Goal: Task Accomplishment & Management: Use online tool/utility

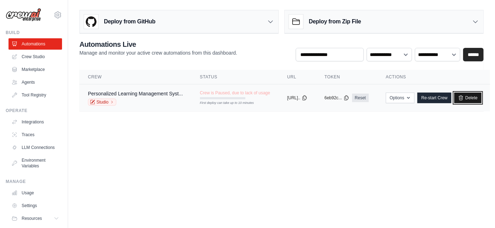
drag, startPoint x: 0, startPoint y: 0, endPoint x: 489, endPoint y: 94, distance: 498.0
click at [481, 94] on link "Delete" at bounding box center [467, 98] width 27 height 11
click at [481, 96] on link "Delete" at bounding box center [467, 98] width 27 height 11
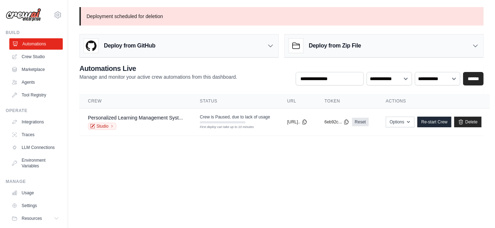
click at [27, 43] on link "Automations" at bounding box center [36, 43] width 54 height 11
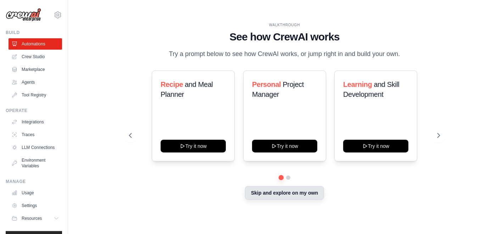
click at [289, 194] on button "Skip and explore on my own" at bounding box center [284, 192] width 79 height 13
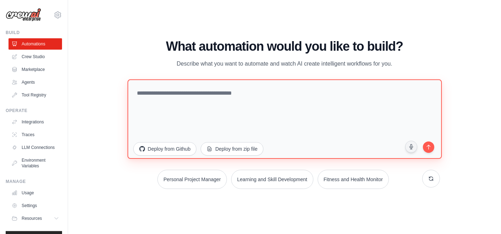
click at [270, 90] on textarea at bounding box center [284, 118] width 314 height 79
click at [279, 104] on textarea at bounding box center [284, 118] width 314 height 79
paste textarea "**********"
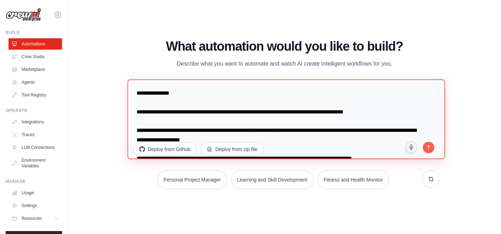
click at [253, 99] on textarea at bounding box center [285, 119] width 317 height 80
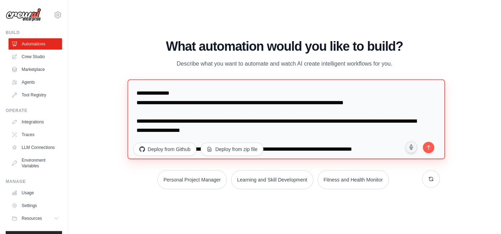
click at [239, 111] on textarea at bounding box center [285, 119] width 317 height 80
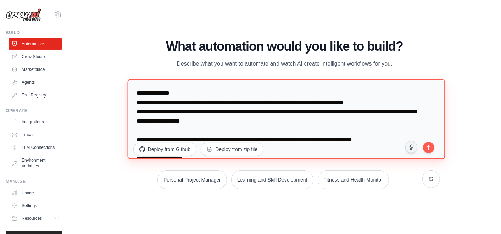
click at [214, 128] on textarea at bounding box center [285, 119] width 317 height 80
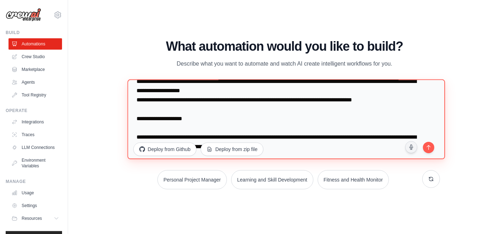
scroll to position [33, 0]
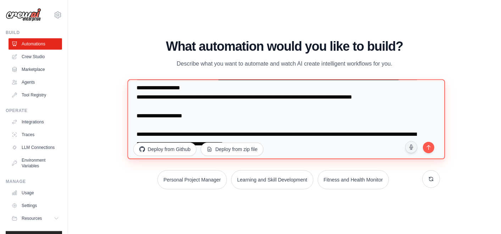
click at [213, 123] on textarea at bounding box center [285, 119] width 317 height 80
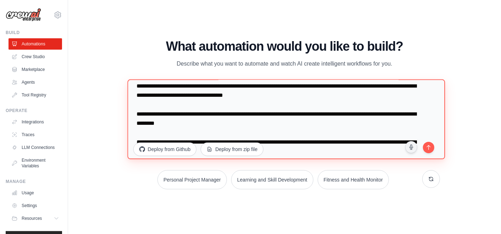
scroll to position [73, 0]
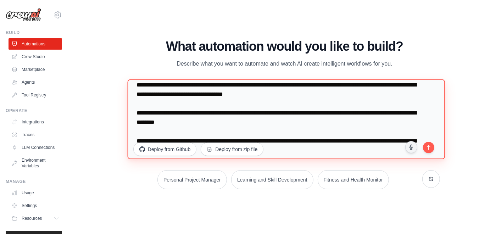
click at [209, 106] on textarea at bounding box center [285, 119] width 317 height 80
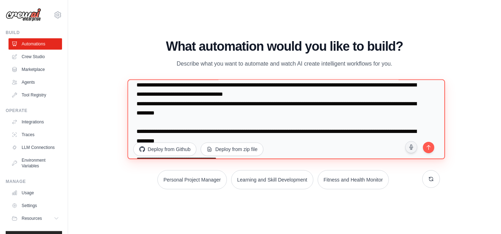
scroll to position [64, 0]
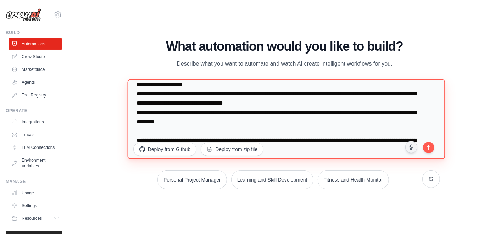
click at [207, 130] on textarea at bounding box center [285, 119] width 317 height 80
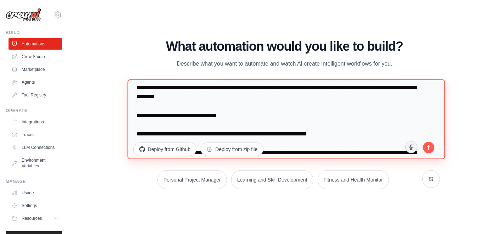
scroll to position [111, 0]
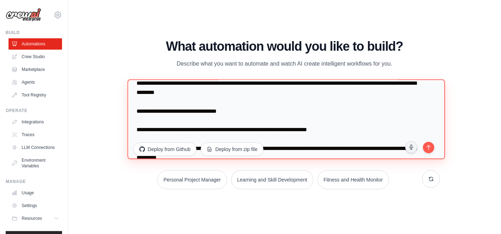
click at [215, 105] on textarea at bounding box center [285, 119] width 317 height 80
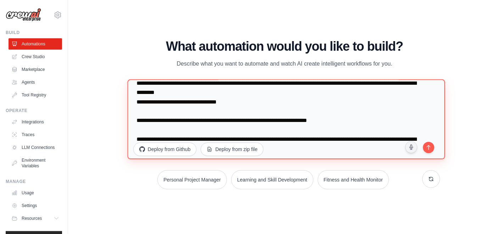
scroll to position [102, 0]
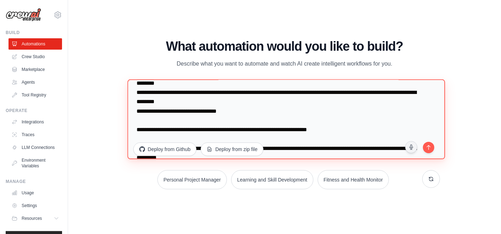
click at [200, 116] on textarea at bounding box center [285, 119] width 317 height 80
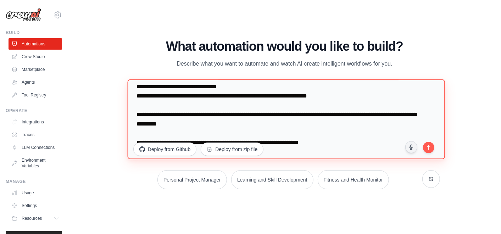
scroll to position [128, 0]
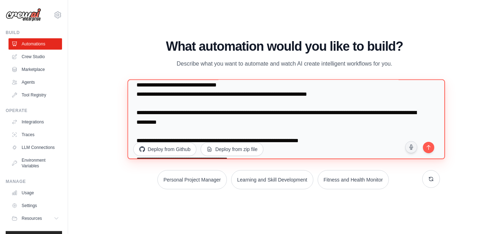
click at [198, 101] on textarea at bounding box center [285, 119] width 317 height 80
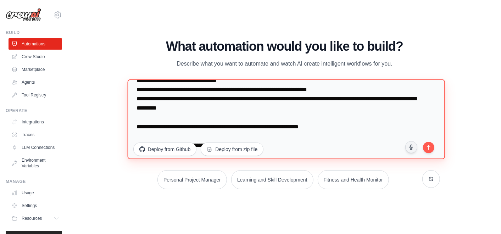
scroll to position [151, 0]
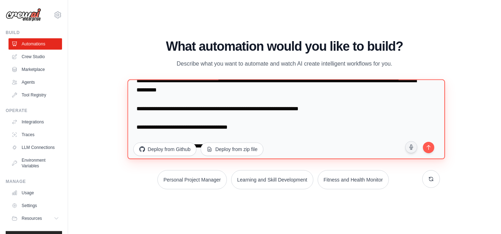
click at [218, 102] on textarea at bounding box center [285, 119] width 317 height 80
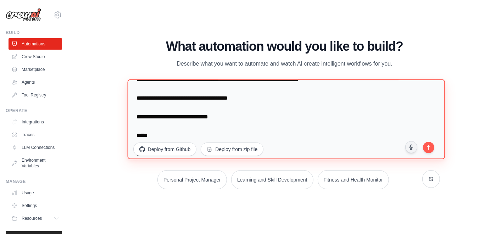
scroll to position [170, 0]
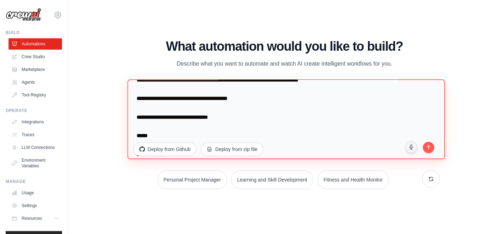
click at [181, 128] on textarea at bounding box center [285, 119] width 317 height 80
click at [172, 135] on textarea at bounding box center [285, 119] width 317 height 80
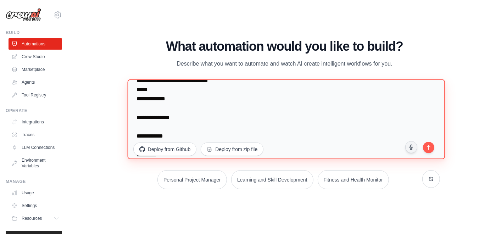
scroll to position [206, 0]
click at [176, 106] on textarea at bounding box center [285, 119] width 317 height 80
click at [172, 109] on textarea at bounding box center [285, 119] width 317 height 80
click at [169, 114] on textarea at bounding box center [285, 119] width 317 height 80
click at [165, 124] on textarea at bounding box center [285, 119] width 317 height 80
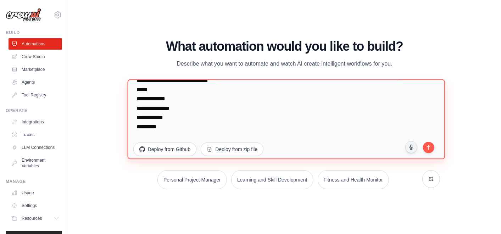
scroll to position [234, 0]
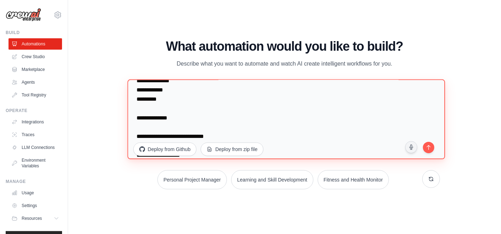
click at [158, 112] on textarea at bounding box center [285, 119] width 317 height 80
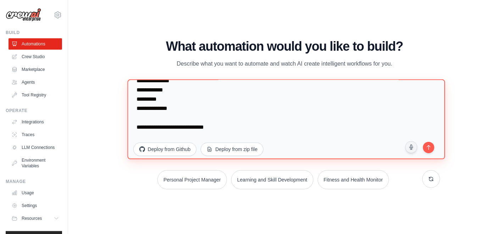
click at [157, 116] on textarea at bounding box center [285, 119] width 317 height 80
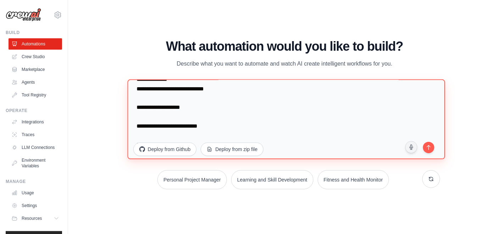
click at [165, 115] on textarea at bounding box center [285, 119] width 317 height 80
click at [161, 126] on textarea at bounding box center [285, 119] width 317 height 80
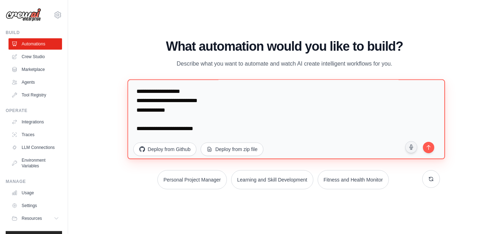
click at [171, 116] on textarea at bounding box center [285, 119] width 317 height 80
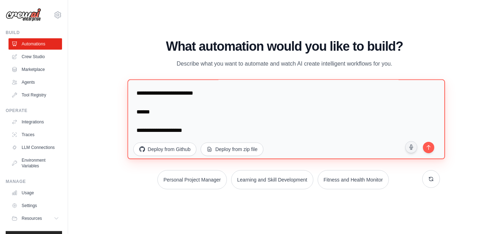
scroll to position [311, 0]
click at [158, 126] on textarea at bounding box center [285, 119] width 317 height 80
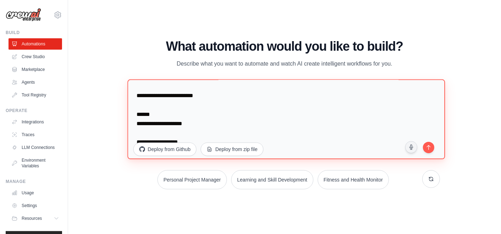
click at [162, 131] on textarea at bounding box center [285, 119] width 317 height 80
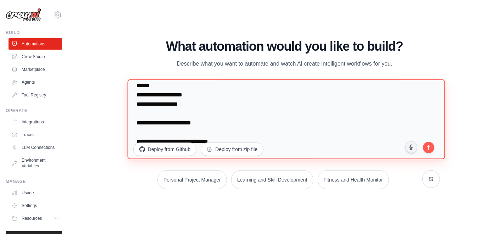
click at [177, 112] on textarea at bounding box center [285, 119] width 317 height 80
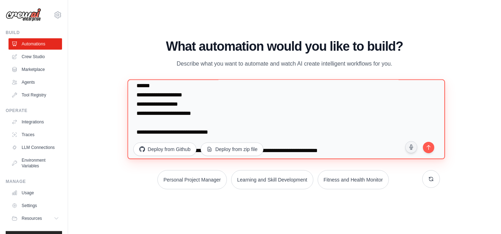
click at [167, 123] on textarea at bounding box center [285, 119] width 317 height 80
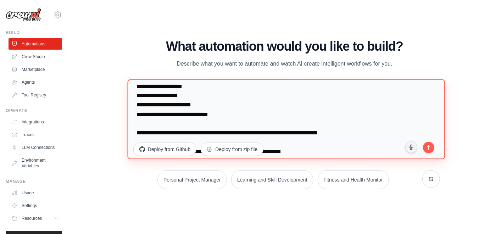
scroll to position [349, 0]
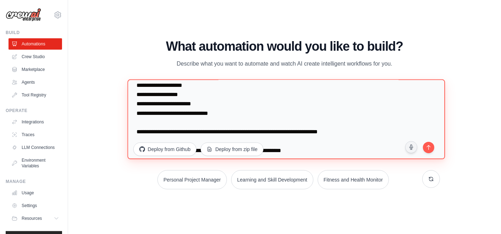
click at [168, 120] on textarea at bounding box center [285, 119] width 317 height 80
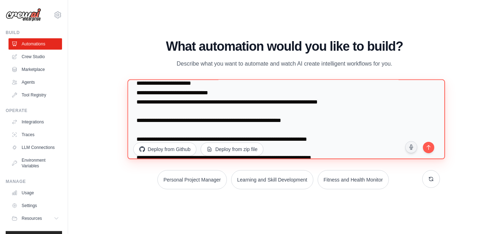
scroll to position [371, 0]
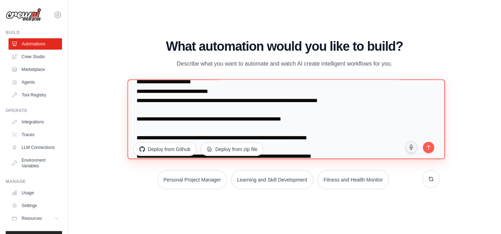
click at [178, 110] on textarea at bounding box center [285, 119] width 317 height 80
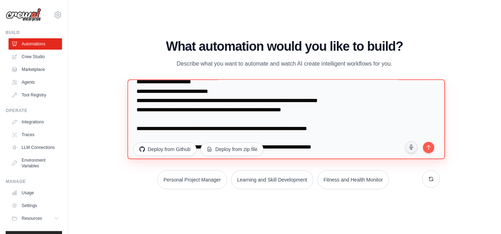
click at [175, 113] on textarea at bounding box center [285, 119] width 317 height 80
click at [160, 118] on textarea at bounding box center [285, 119] width 317 height 80
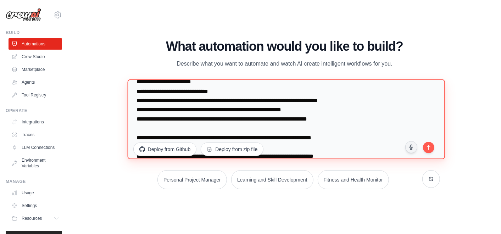
click at [157, 128] on textarea at bounding box center [285, 119] width 317 height 80
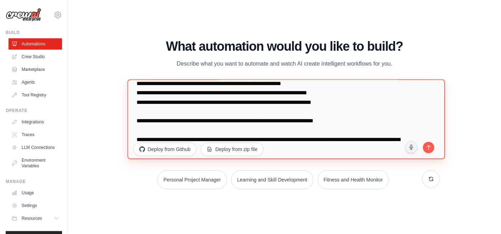
scroll to position [397, 0]
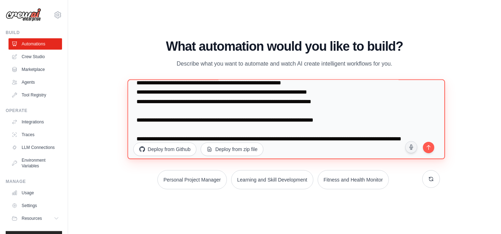
click at [174, 110] on textarea at bounding box center [285, 119] width 317 height 80
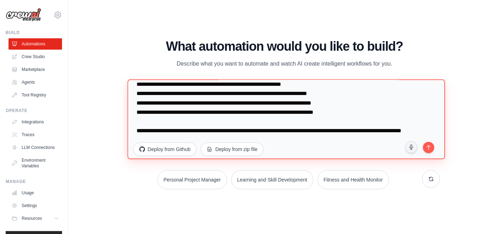
click at [169, 122] on textarea at bounding box center [285, 119] width 317 height 80
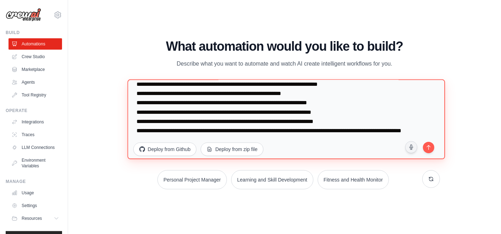
scroll to position [396, 0]
drag, startPoint x: 169, startPoint y: 122, endPoint x: 267, endPoint y: 119, distance: 98.6
click at [267, 119] on textarea at bounding box center [285, 119] width 317 height 80
click at [319, 119] on textarea at bounding box center [285, 119] width 317 height 80
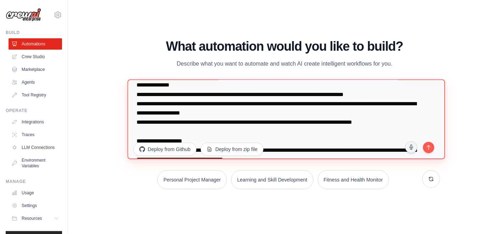
scroll to position [0, 0]
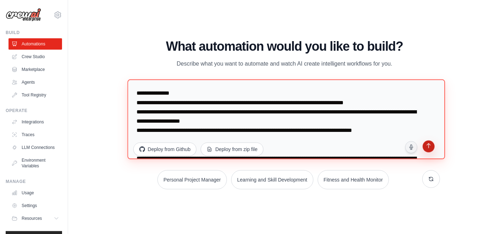
type textarea "**********"
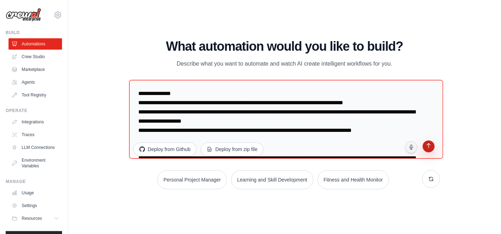
click at [427, 151] on button "submit" at bounding box center [429, 147] width 14 height 14
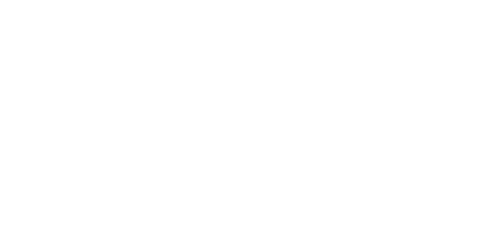
click at [407, 0] on html at bounding box center [250, 0] width 501 height 0
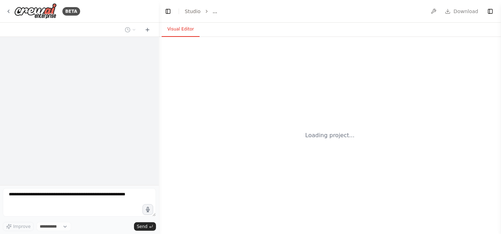
select select "****"
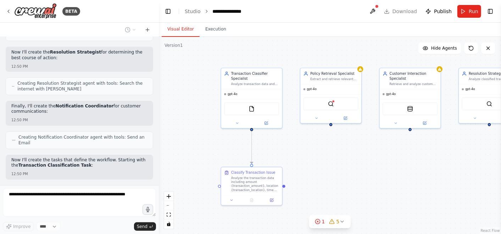
scroll to position [736, 0]
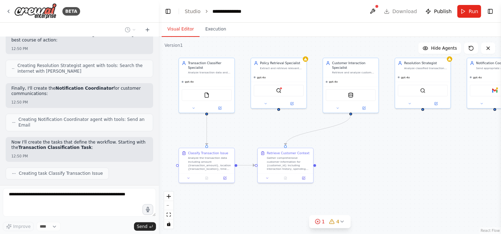
drag, startPoint x: 313, startPoint y: 58, endPoint x: 265, endPoint y: 49, distance: 48.4
click at [265, 49] on div ".deletable-edge-delete-btn { width: 20px; height: 20px; border: 0px solid #ffff…" at bounding box center [330, 135] width 342 height 197
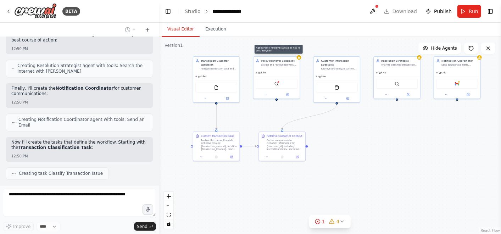
scroll to position [753, 0]
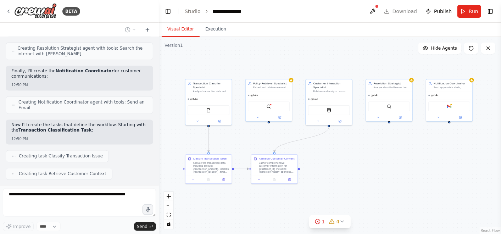
drag, startPoint x: 335, startPoint y: 44, endPoint x: 327, endPoint y: 68, distance: 25.0
click at [327, 68] on div ".deletable-edge-delete-btn { width: 20px; height: 20px; border: 0px solid #ffff…" at bounding box center [330, 135] width 342 height 197
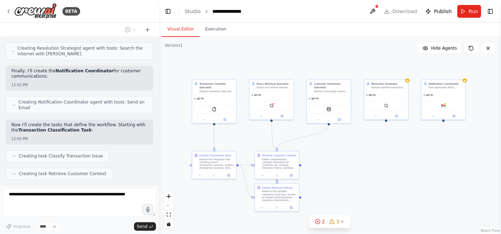
scroll to position [770, 0]
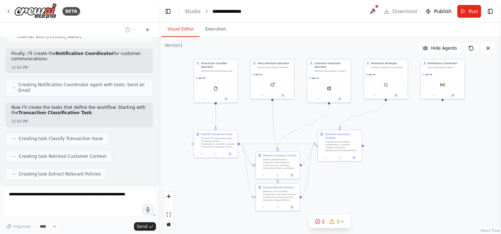
drag, startPoint x: 356, startPoint y: 62, endPoint x: 356, endPoint y: 43, distance: 19.1
click at [356, 43] on div ".deletable-edge-delete-btn { width: 20px; height: 20px; border: 0px solid #ffff…" at bounding box center [330, 135] width 342 height 197
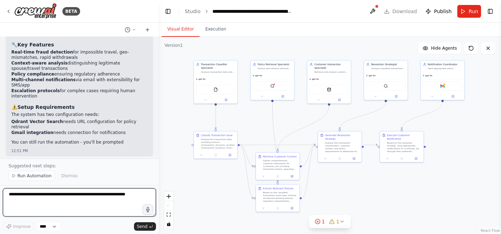
scroll to position [1224, 0]
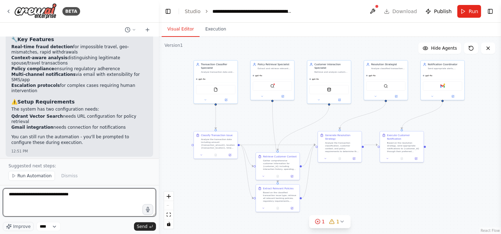
type textarea "**********"
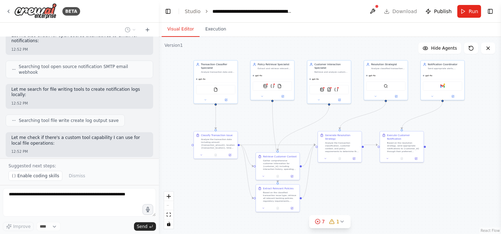
scroll to position [1760, 0]
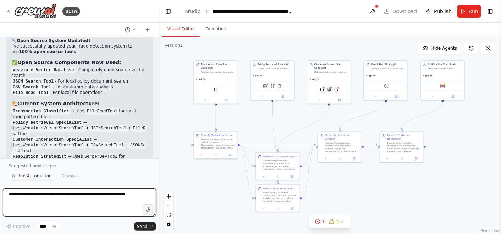
click at [108, 193] on textarea at bounding box center [79, 202] width 153 height 28
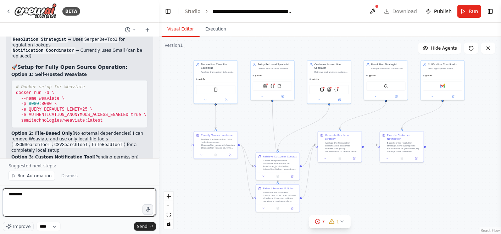
scroll to position [2064, 0]
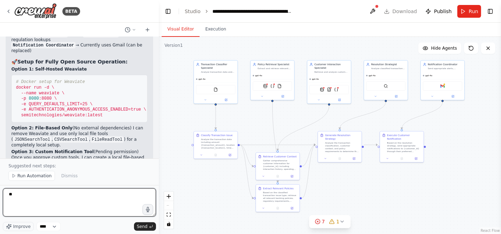
type textarea "*"
type textarea "**********"
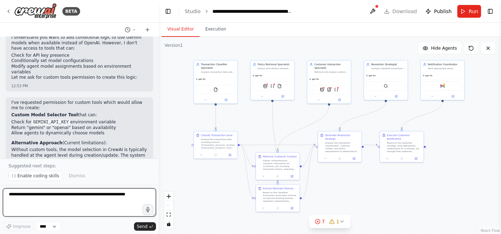
scroll to position [2407, 0]
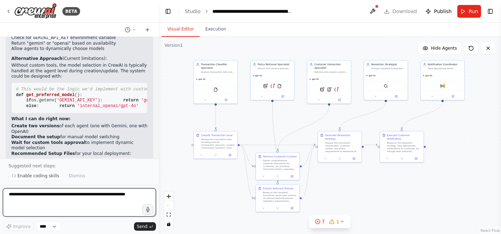
click at [82, 201] on textarea at bounding box center [79, 202] width 153 height 28
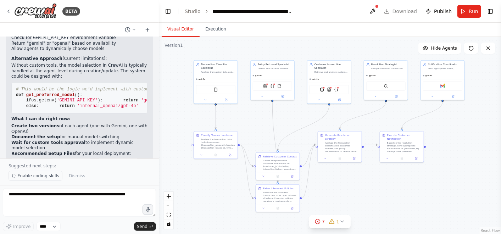
click at [44, 175] on span "Enable coding skills" at bounding box center [38, 176] width 42 height 6
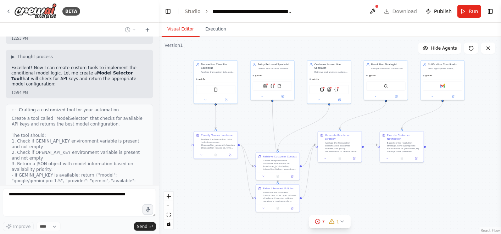
scroll to position [2639, 0]
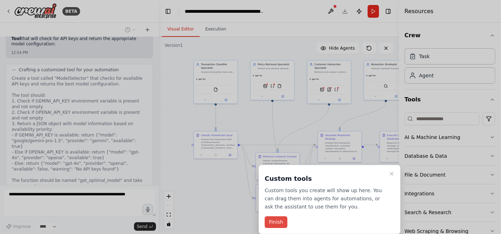
click at [278, 220] on button "Finish" at bounding box center [276, 222] width 23 height 12
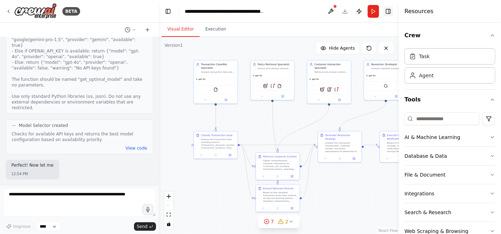
click at [392, 9] on button "Toggle Right Sidebar" at bounding box center [388, 11] width 10 height 10
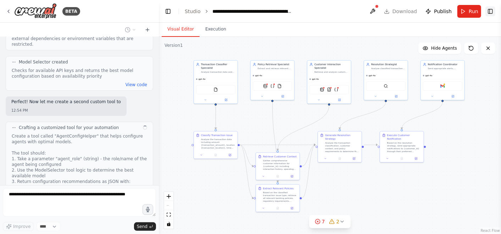
scroll to position [2809, 0]
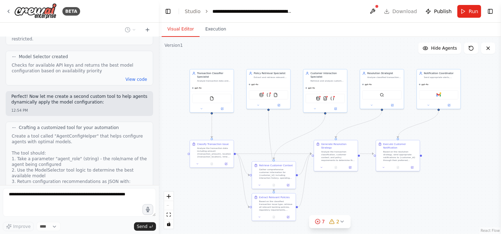
drag, startPoint x: 473, startPoint y: 150, endPoint x: 470, endPoint y: 158, distance: 9.7
click at [470, 158] on div ".deletable-edge-delete-btn { width: 20px; height: 20px; border: 0px solid #ffff…" at bounding box center [330, 135] width 342 height 197
click at [171, 200] on button "zoom in" at bounding box center [168, 196] width 9 height 9
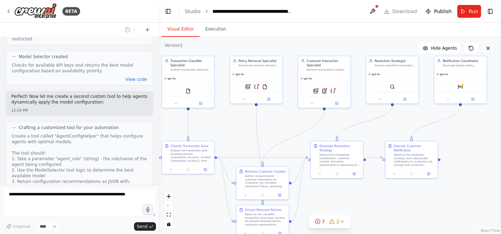
click at [491, 50] on button at bounding box center [488, 48] width 14 height 11
click at [489, 47] on icon at bounding box center [488, 48] width 3 height 3
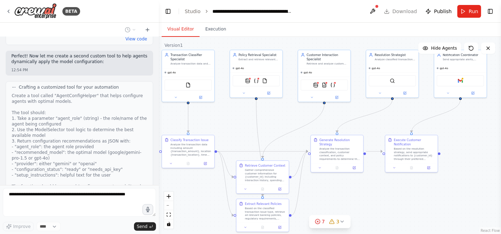
drag, startPoint x: 492, startPoint y: 145, endPoint x: 492, endPoint y: 139, distance: 5.3
click at [492, 139] on div ".deletable-edge-delete-btn { width: 20px; height: 20px; border: 0px solid #ffff…" at bounding box center [330, 135] width 342 height 197
click at [344, 221] on icon at bounding box center [342, 222] width 6 height 6
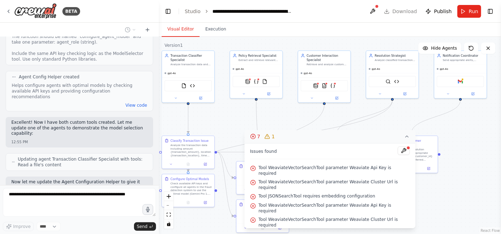
scroll to position [3005, 0]
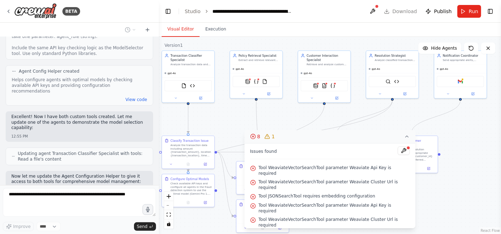
click at [475, 168] on div ".deletable-edge-delete-btn { width: 20px; height: 20px; border: 0px solid #ffff…" at bounding box center [330, 135] width 342 height 197
click at [407, 139] on button "8 1" at bounding box center [329, 136] width 171 height 13
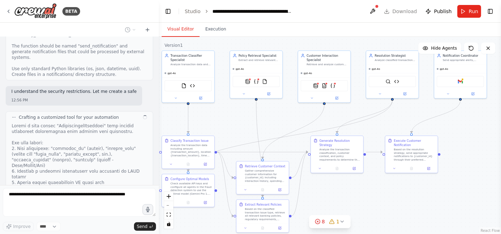
scroll to position [3379, 0]
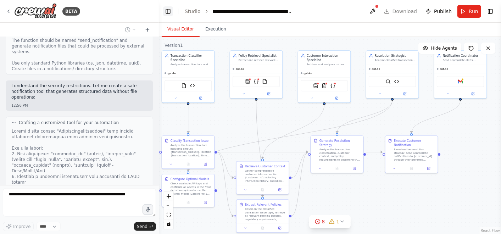
click at [169, 8] on button "Toggle Left Sidebar" at bounding box center [168, 11] width 10 height 10
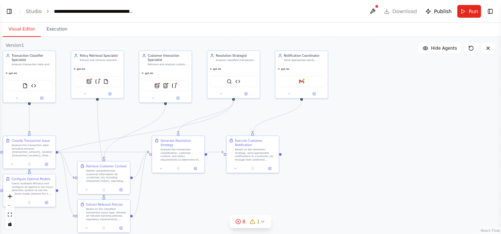
scroll to position [3419, 0]
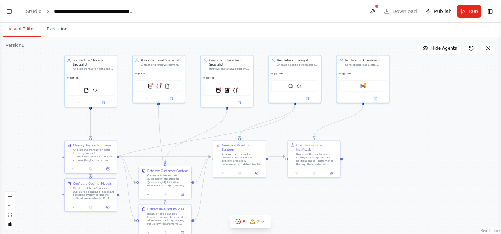
drag, startPoint x: 402, startPoint y: 96, endPoint x: 404, endPoint y: 93, distance: 4.4
click at [404, 93] on div ".deletable-edge-delete-btn { width: 20px; height: 20px; border: 0px solid #ffff…" at bounding box center [250, 135] width 501 height 197
click at [10, 9] on button "Toggle Left Sidebar" at bounding box center [9, 11] width 10 height 10
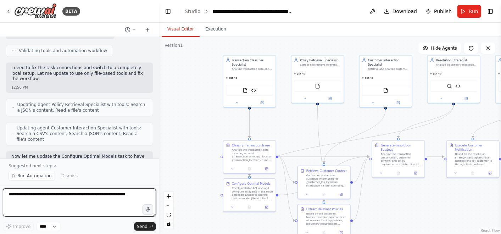
scroll to position [3788, 0]
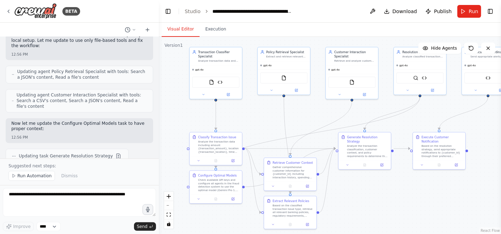
drag, startPoint x: 458, startPoint y: 194, endPoint x: 424, endPoint y: 186, distance: 34.9
click at [424, 186] on div ".deletable-edge-delete-btn { width: 20px; height: 20px; border: 0px solid #ffff…" at bounding box center [330, 135] width 342 height 197
click at [78, 188] on form "Improve **** Send" at bounding box center [79, 209] width 159 height 49
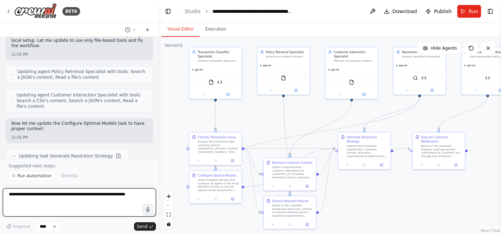
click at [77, 191] on textarea at bounding box center [79, 202] width 153 height 28
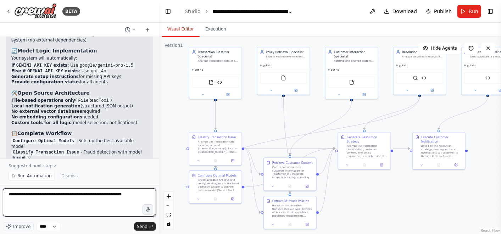
scroll to position [4147, 0]
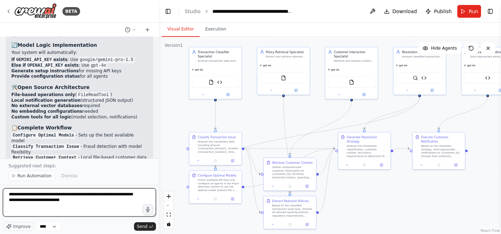
type textarea "**********"
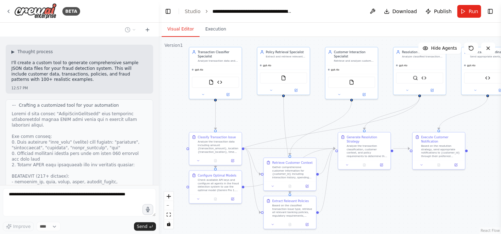
scroll to position [4482, 0]
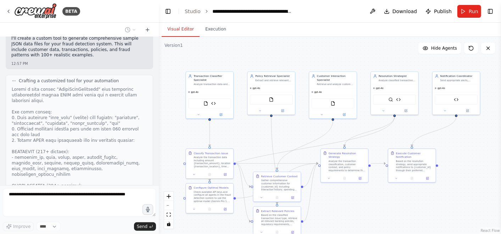
drag, startPoint x: 480, startPoint y: 139, endPoint x: 476, endPoint y: 157, distance: 18.1
click at [476, 157] on div ".deletable-edge-delete-btn { width: 20px; height: 20px; border: 0px solid #ffff…" at bounding box center [330, 135] width 342 height 197
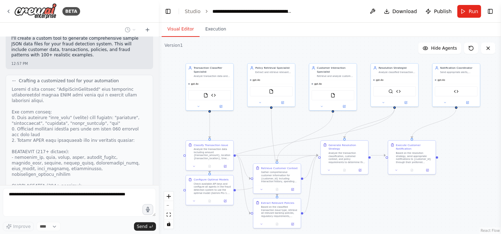
drag, startPoint x: 476, startPoint y: 157, endPoint x: 476, endPoint y: 148, distance: 8.2
click at [476, 148] on div ".deletable-edge-delete-btn { width: 20px; height: 20px; border: 0px solid #ffff…" at bounding box center [330, 135] width 342 height 197
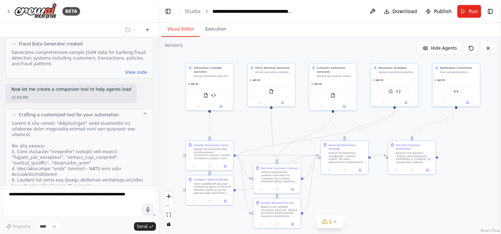
scroll to position [4795, 0]
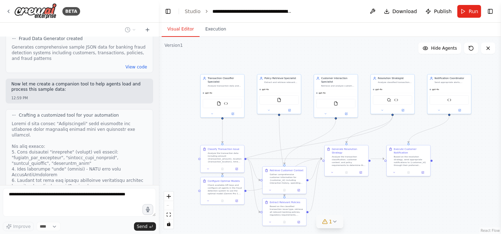
click at [337, 225] on button "1" at bounding box center [329, 221] width 27 height 13
click at [370, 189] on button "1" at bounding box center [329, 189] width 103 height 13
click at [337, 220] on icon at bounding box center [335, 222] width 6 height 6
click at [444, 190] on div ".deletable-edge-delete-btn { width: 20px; height: 20px; border: 0px solid #ffff…" at bounding box center [330, 135] width 342 height 197
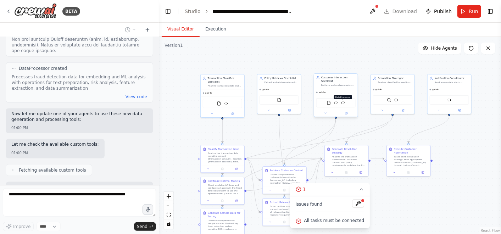
scroll to position [5137, 0]
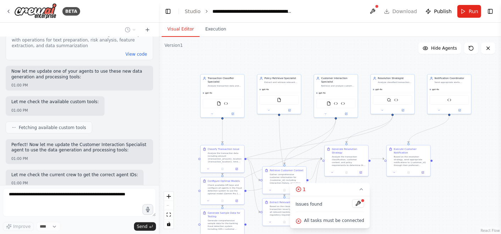
click at [472, 179] on div ".deletable-edge-delete-btn { width: 20px; height: 20px; border: 0px solid #ffff…" at bounding box center [330, 135] width 342 height 197
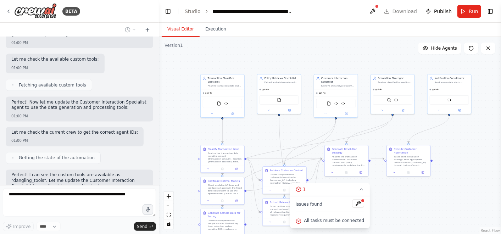
scroll to position [5185, 0]
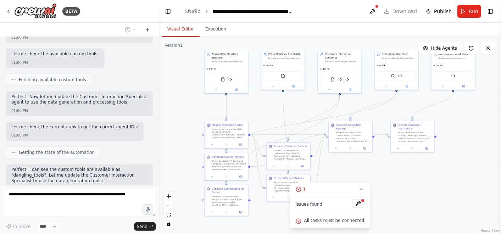
drag, startPoint x: 337, startPoint y: 60, endPoint x: 341, endPoint y: 36, distance: 24.4
click at [341, 36] on div "Visual Editor Execution Version 1 Show Tools Hide Agents .deletable-edge-delete…" at bounding box center [330, 128] width 342 height 211
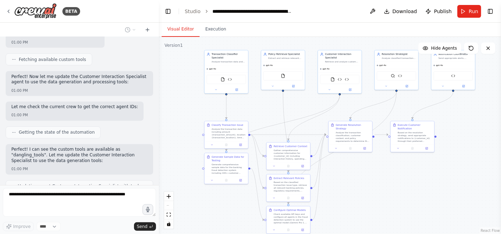
click at [458, 162] on div ".deletable-edge-delete-btn { width: 20px; height: 20px; border: 0px solid #ffff…" at bounding box center [330, 135] width 342 height 197
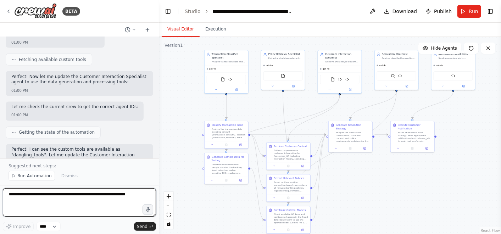
scroll to position [5238, 0]
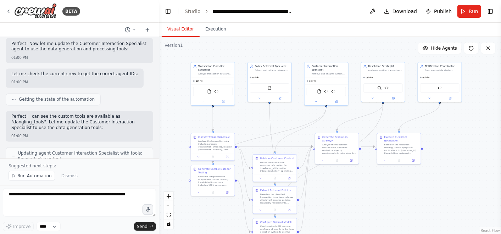
drag, startPoint x: 463, startPoint y: 127, endPoint x: 449, endPoint y: 138, distance: 17.4
click at [449, 138] on div ".deletable-edge-delete-btn { width: 20px; height: 20px; border: 0px solid #ffff…" at bounding box center [330, 135] width 342 height 197
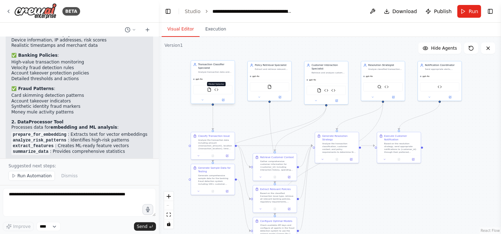
scroll to position [5686, 0]
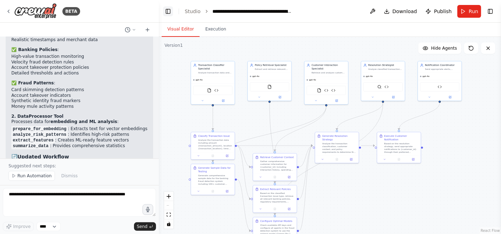
click at [168, 11] on button "Toggle Left Sidebar" at bounding box center [168, 11] width 10 height 10
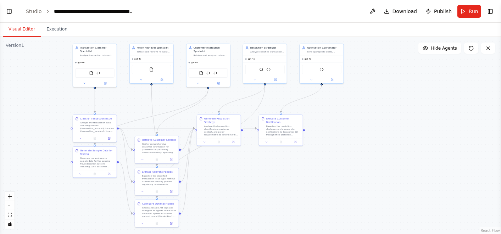
drag, startPoint x: 321, startPoint y: 102, endPoint x: 362, endPoint y: 85, distance: 44.3
click at [362, 85] on div ".deletable-edge-delete-btn { width: 20px; height: 20px; border: 0px solid #ffff…" at bounding box center [250, 135] width 501 height 197
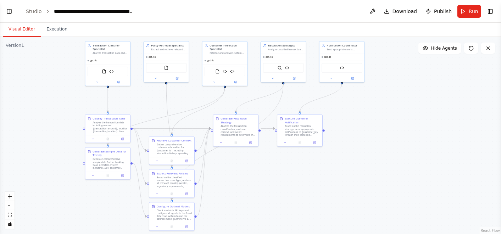
drag, startPoint x: 366, startPoint y: 121, endPoint x: 387, endPoint y: 121, distance: 21.6
click at [387, 121] on div ".deletable-edge-delete-btn { width: 20px; height: 20px; border: 0px solid #ffff…" at bounding box center [250, 135] width 501 height 197
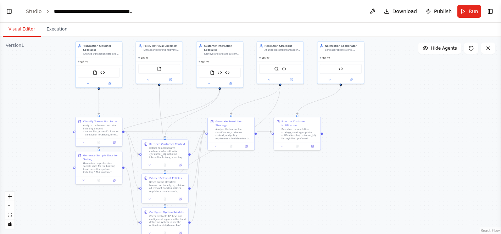
click at [388, 123] on div ".deletable-edge-delete-btn { width: 20px; height: 20px; border: 0px solid #ffff…" at bounding box center [250, 135] width 501 height 197
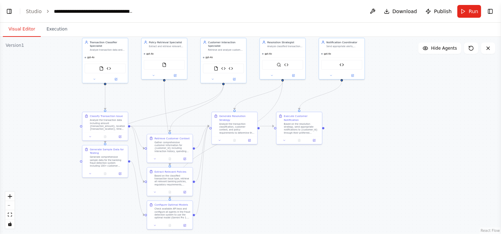
drag, startPoint x: 388, startPoint y: 123, endPoint x: 388, endPoint y: 119, distance: 3.6
click at [388, 119] on div ".deletable-edge-delete-btn { width: 20px; height: 20px; border: 0px solid #ffff…" at bounding box center [250, 135] width 501 height 197
click at [417, 10] on span "Download" at bounding box center [404, 11] width 25 height 7
click at [94, 79] on icon at bounding box center [94, 79] width 1 height 1
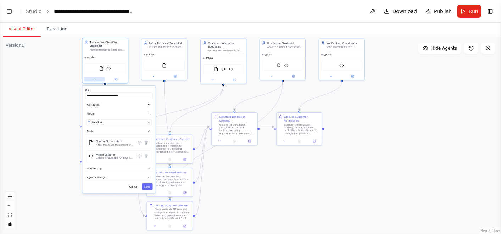
click at [94, 78] on icon at bounding box center [94, 79] width 3 height 3
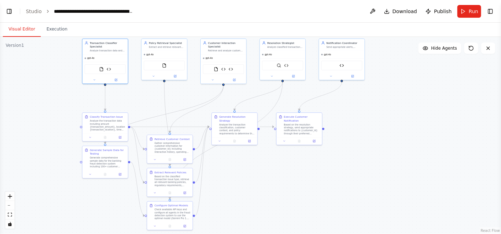
click at [392, 129] on div ".deletable-edge-delete-btn { width: 20px; height: 20px; border: 0px solid #ffff…" at bounding box center [250, 135] width 501 height 197
click at [408, 11] on span "Download" at bounding box center [404, 11] width 25 height 7
click at [398, 14] on span "Download" at bounding box center [404, 11] width 25 height 7
click at [397, 11] on span "Download" at bounding box center [404, 11] width 25 height 7
click at [441, 9] on span "Publish" at bounding box center [443, 11] width 18 height 7
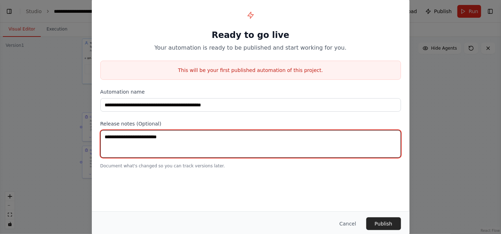
click at [259, 131] on textarea at bounding box center [250, 144] width 301 height 28
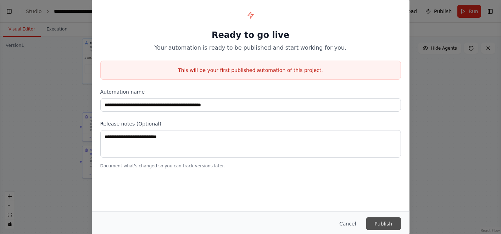
click at [375, 218] on button "Publish" at bounding box center [383, 223] width 35 height 13
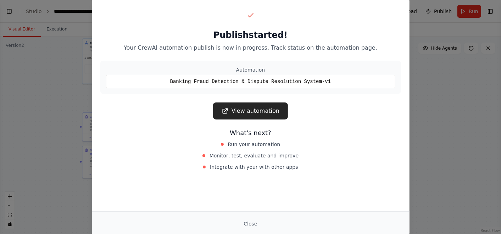
click at [284, 79] on div "Banking Fraud Detection & Dispute Resolution System-v1" at bounding box center [250, 81] width 289 height 13
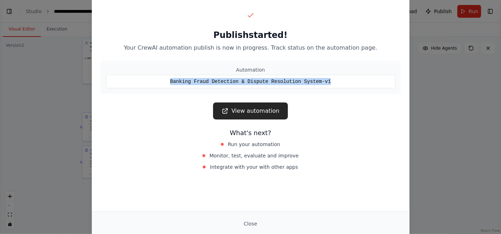
click at [284, 79] on div "Banking Fraud Detection & Dispute Resolution System-v1" at bounding box center [250, 81] width 289 height 13
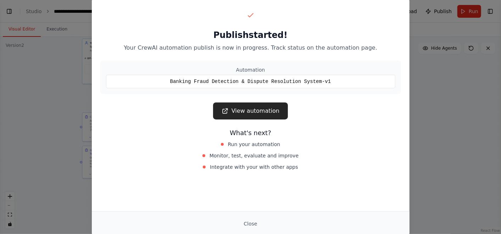
drag, startPoint x: 284, startPoint y: 79, endPoint x: 309, endPoint y: 119, distance: 47.6
click at [309, 119] on div "View automation" at bounding box center [250, 110] width 301 height 17
click at [250, 224] on button "Close" at bounding box center [250, 223] width 25 height 13
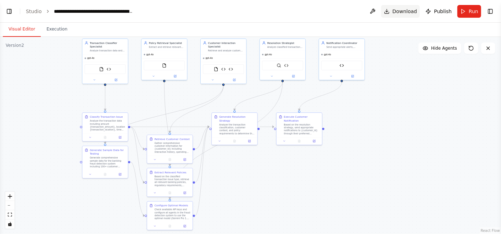
click at [403, 9] on span "Download" at bounding box center [404, 11] width 25 height 7
click at [396, 7] on button "Download" at bounding box center [400, 11] width 39 height 13
click at [394, 9] on button "Download" at bounding box center [400, 11] width 39 height 13
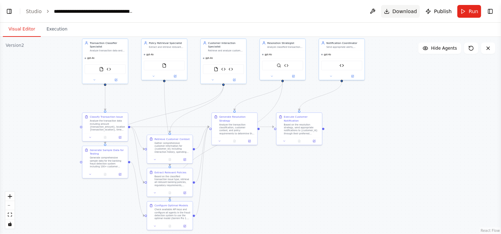
click at [394, 9] on button "Download" at bounding box center [400, 11] width 39 height 13
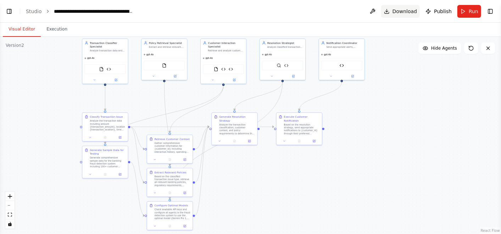
click at [394, 12] on button "Download" at bounding box center [400, 11] width 39 height 13
click at [375, 6] on button at bounding box center [372, 11] width 11 height 13
click at [392, 9] on button "Download" at bounding box center [400, 11] width 39 height 13
click at [469, 12] on span "Run" at bounding box center [474, 11] width 10 height 7
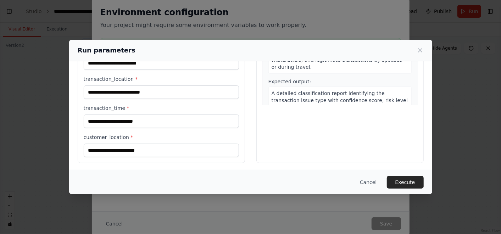
scroll to position [0, 0]
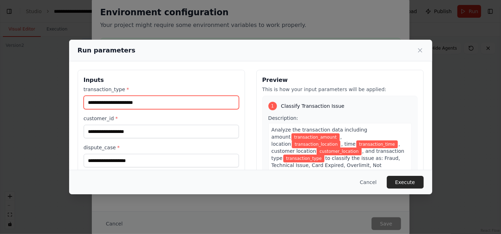
click at [183, 97] on input "transaction_type *" at bounding box center [161, 102] width 155 height 13
type input "*"
type input "**********"
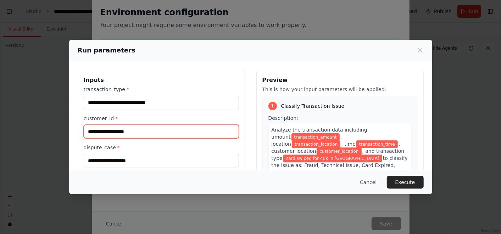
click at [141, 136] on input "customer_id *" at bounding box center [161, 131] width 155 height 13
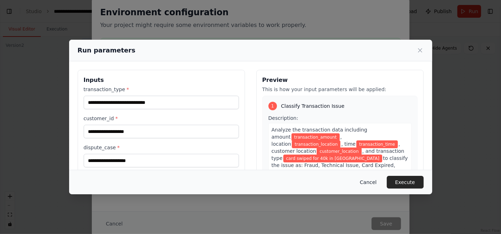
click at [367, 180] on button "Cancel" at bounding box center [368, 182] width 28 height 13
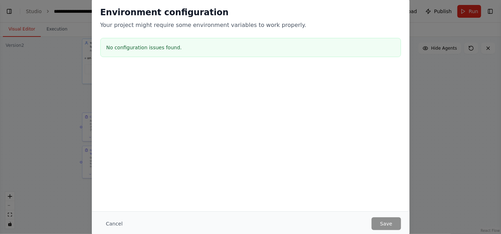
click at [470, 96] on div "Environment configuration Your project might require some environment variables…" at bounding box center [250, 117] width 501 height 234
click at [110, 228] on button "Cancel" at bounding box center [114, 223] width 28 height 13
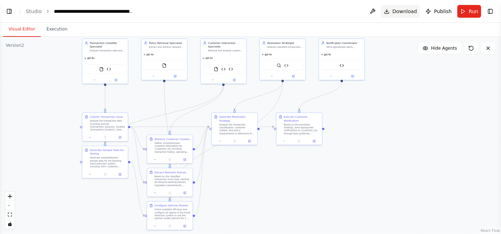
click at [401, 14] on span "Download" at bounding box center [404, 11] width 25 height 7
click at [494, 11] on button "Toggle Right Sidebar" at bounding box center [490, 11] width 10 height 10
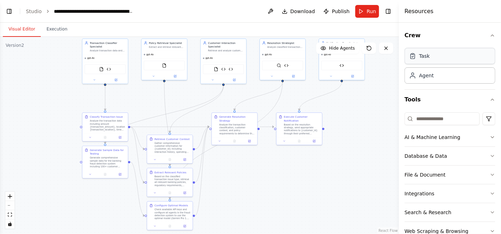
click at [444, 56] on div "Task" at bounding box center [449, 56] width 91 height 16
click at [434, 75] on div "Agent" at bounding box center [449, 75] width 91 height 16
click at [422, 76] on div "Agent" at bounding box center [426, 75] width 15 height 7
click at [491, 140] on div "Crew Task Agent Tools AI & Machine Learning Database & Data File & Document Int…" at bounding box center [450, 128] width 102 height 211
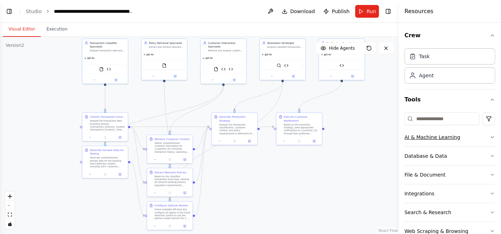
click at [489, 138] on icon "button" at bounding box center [492, 137] width 6 height 6
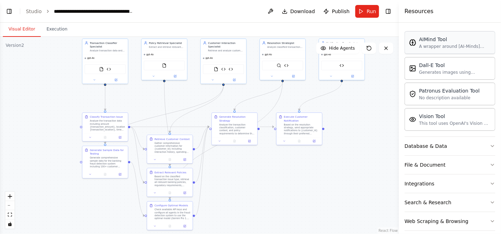
scroll to position [123, 0]
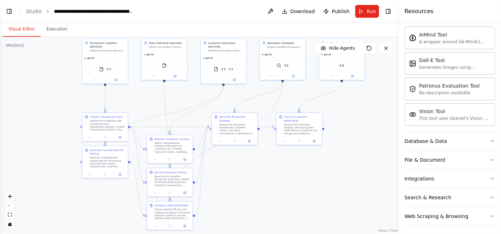
click at [387, 128] on div ".deletable-edge-delete-btn { width: 20px; height: 20px; border: 0px solid #ffff…" at bounding box center [199, 135] width 399 height 197
click at [11, 7] on button "Toggle Left Sidebar" at bounding box center [9, 11] width 10 height 10
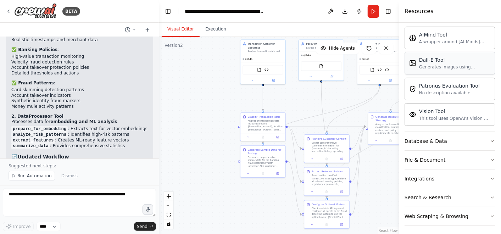
scroll to position [0, 0]
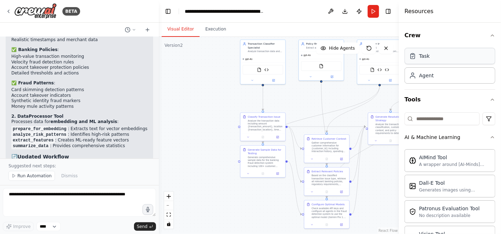
click at [427, 60] on div "Task" at bounding box center [449, 56] width 91 height 16
click at [489, 33] on icon "button" at bounding box center [492, 36] width 6 height 6
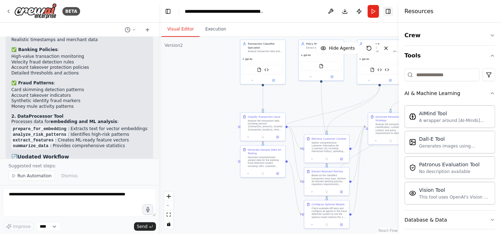
click at [390, 11] on button "Toggle Right Sidebar" at bounding box center [388, 11] width 10 height 10
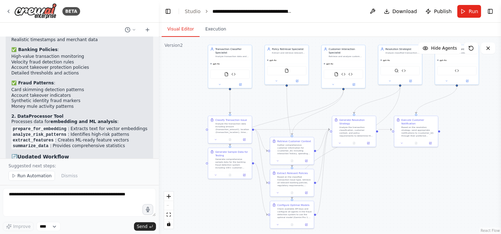
drag, startPoint x: 449, startPoint y: 191, endPoint x: 415, endPoint y: 193, distance: 33.4
click at [415, 193] on div ".deletable-edge-delete-btn { width: 20px; height: 20px; border: 0px solid #ffff…" at bounding box center [330, 135] width 342 height 197
click at [403, 140] on button at bounding box center [402, 142] width 12 height 4
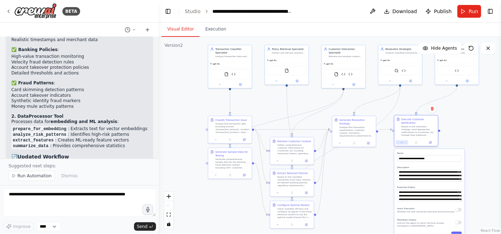
click at [403, 140] on button at bounding box center [402, 142] width 12 height 4
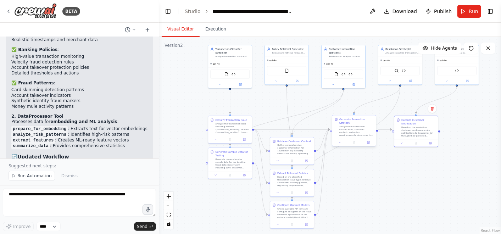
click at [341, 141] on div at bounding box center [354, 142] width 44 height 7
click at [460, 121] on div ".deletable-edge-delete-btn { width: 20px; height: 20px; border: 0px solid #ffff…" at bounding box center [330, 135] width 342 height 197
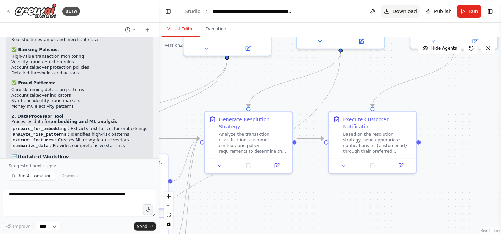
click at [404, 14] on span "Download" at bounding box center [404, 11] width 25 height 7
click at [391, 11] on button "Download" at bounding box center [400, 11] width 39 height 13
click at [393, 10] on button "Download" at bounding box center [400, 11] width 39 height 13
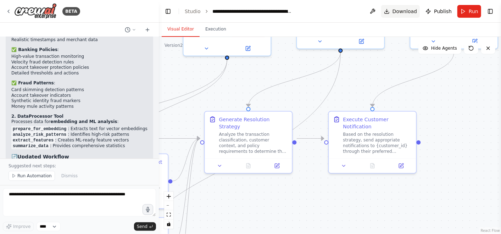
click at [393, 10] on button "Download" at bounding box center [400, 11] width 39 height 13
click at [7, 8] on div "BETA" at bounding box center [43, 11] width 74 height 16
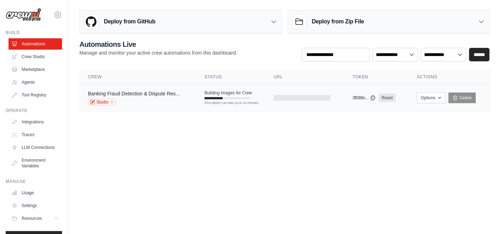
click at [153, 92] on link "Banking Fraud Detection & Dispute Res..." at bounding box center [134, 94] width 92 height 6
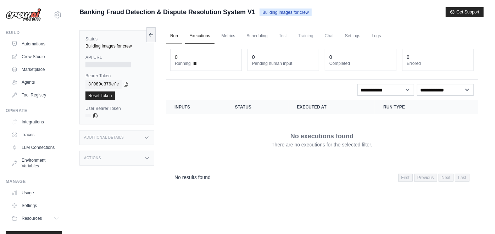
click at [174, 33] on link "Run" at bounding box center [174, 36] width 16 height 15
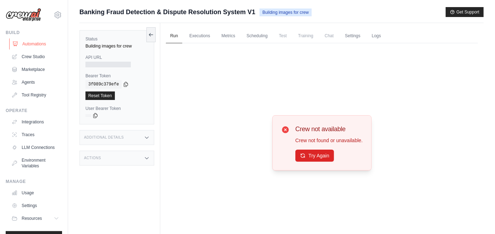
click at [35, 46] on link "Automations" at bounding box center [36, 43] width 54 height 11
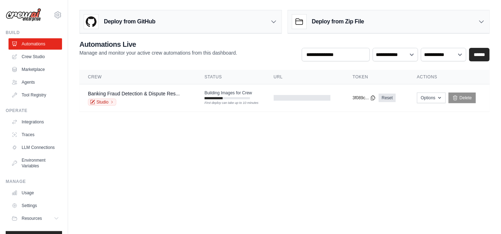
click at [38, 57] on link "Crew Studio" at bounding box center [36, 56] width 54 height 11
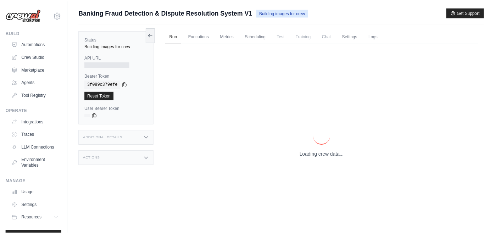
scroll to position [30, 0]
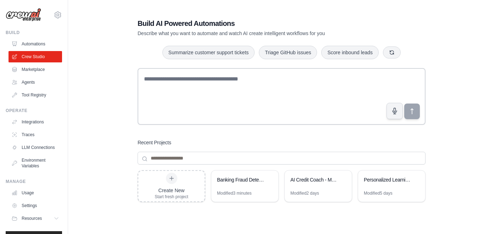
click at [38, 66] on link "Marketplace" at bounding box center [36, 69] width 54 height 11
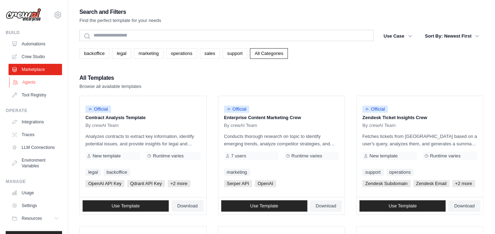
click at [37, 81] on link "Agents" at bounding box center [36, 82] width 54 height 11
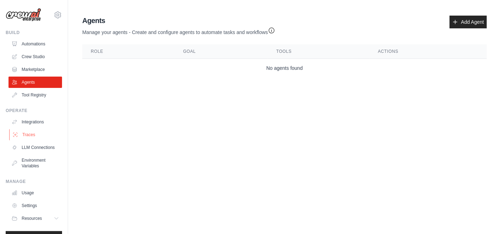
click at [32, 134] on link "Traces" at bounding box center [36, 134] width 54 height 11
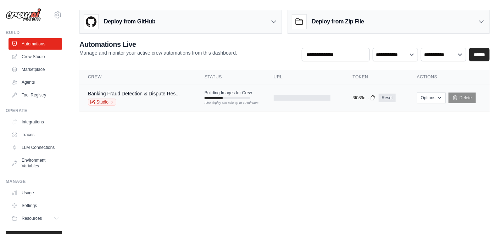
click at [234, 93] on span "Building Images for Crew" at bounding box center [227, 93] width 47 height 6
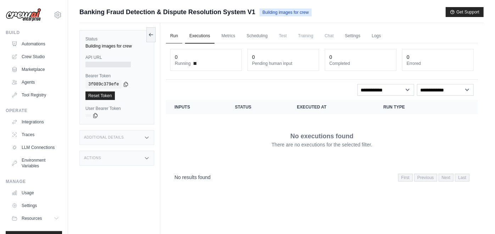
click at [170, 34] on link "Run" at bounding box center [174, 36] width 16 height 15
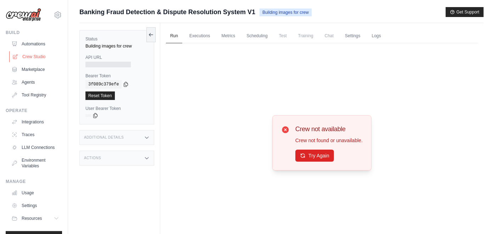
click at [41, 59] on link "Crew Studio" at bounding box center [36, 56] width 54 height 11
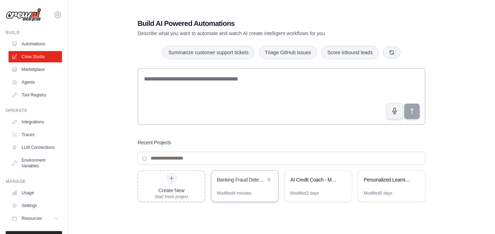
click at [257, 184] on div "Banking Fraud Detection & Dispute Resolution System" at bounding box center [241, 180] width 49 height 9
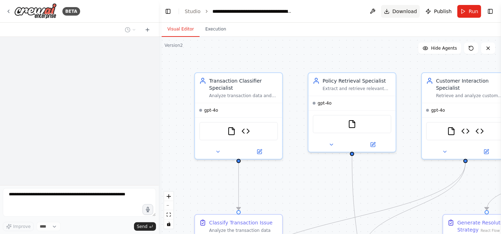
click at [410, 14] on span "Download" at bounding box center [404, 11] width 25 height 7
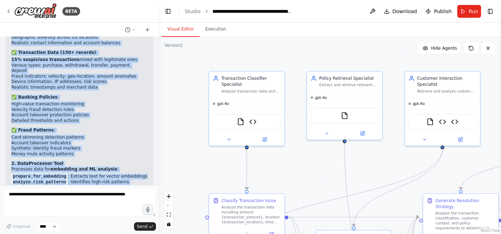
scroll to position [5593, 0]
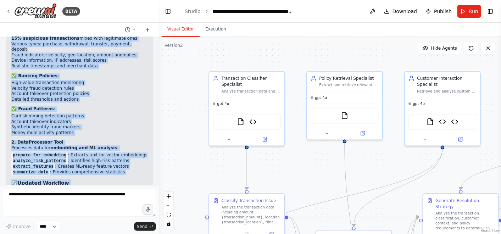
drag, startPoint x: 13, startPoint y: 116, endPoint x: 82, endPoint y: 166, distance: 85.2
click at [82, 166] on div "🎯 Complete Banking Fraud Detection System with 100+ Sample Data Examples! I've …" at bounding box center [79, 169] width 136 height 465
copy div "🎯 Loremips Dolorsi Ametc Adipiscin Elitse doei 903+ Tempor Inci Utlabore! E'do …"
